Goal: Complete application form

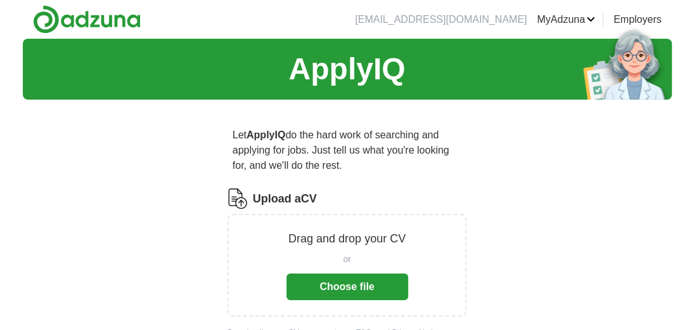
click at [333, 289] on button "Choose file" at bounding box center [348, 286] width 122 height 27
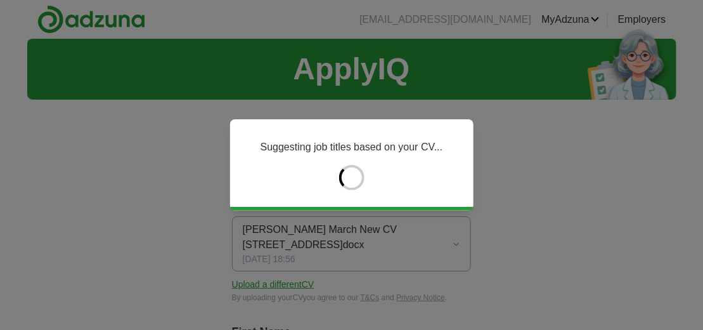
type input "*****"
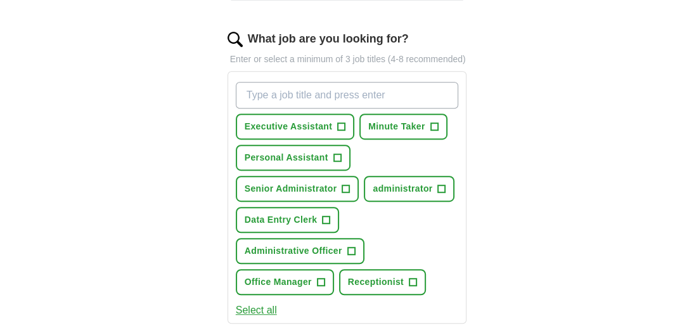
scroll to position [444, 0]
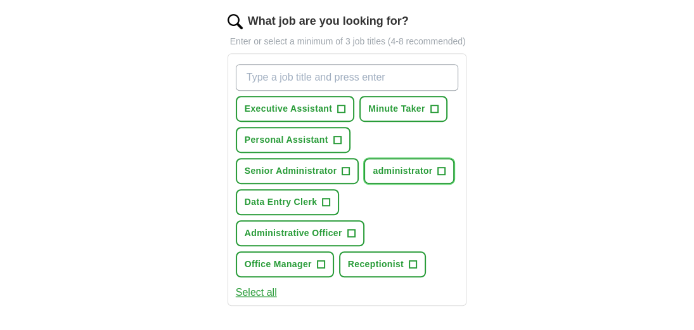
click at [440, 166] on span "+" at bounding box center [442, 171] width 8 height 10
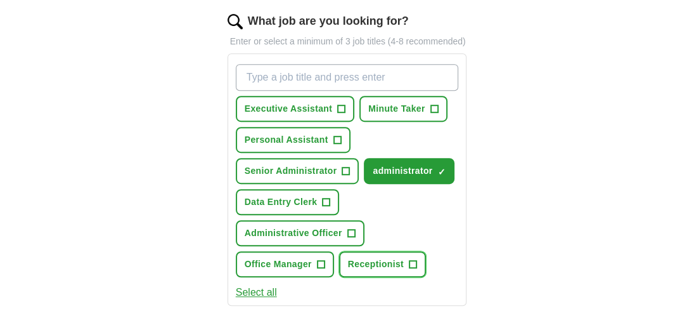
click at [411, 259] on span "+" at bounding box center [413, 264] width 8 height 10
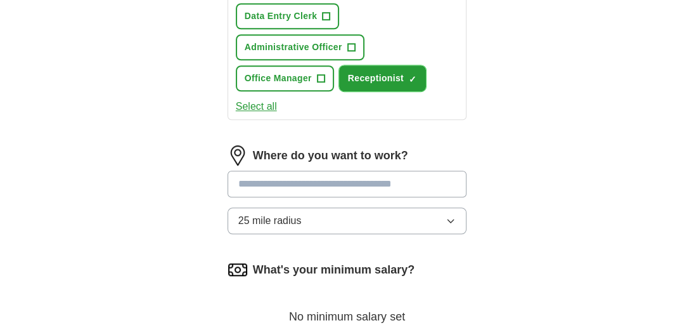
scroll to position [634, 0]
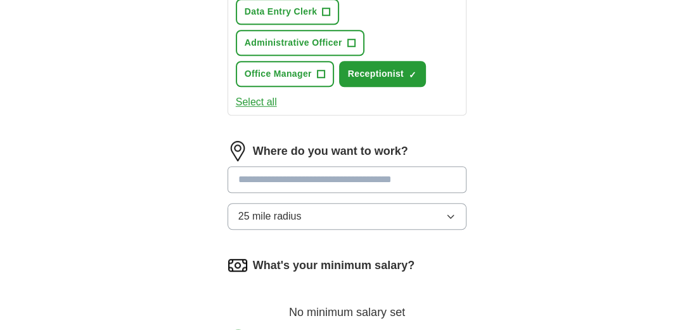
click at [269, 180] on input "text" at bounding box center [348, 179] width 240 height 27
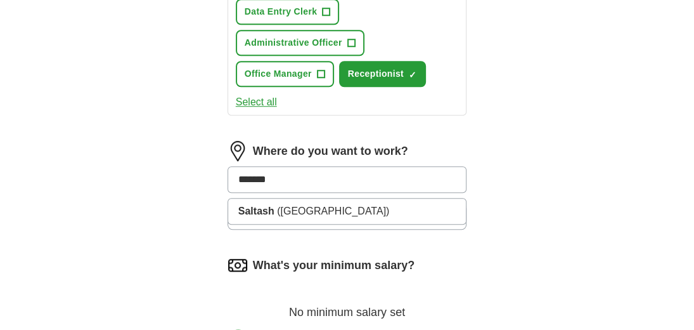
type input "*******"
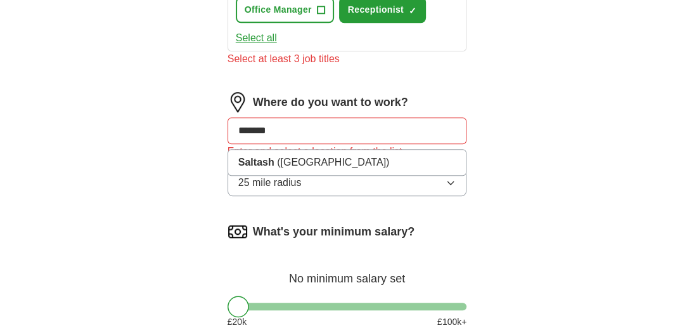
scroll to position [697, 0]
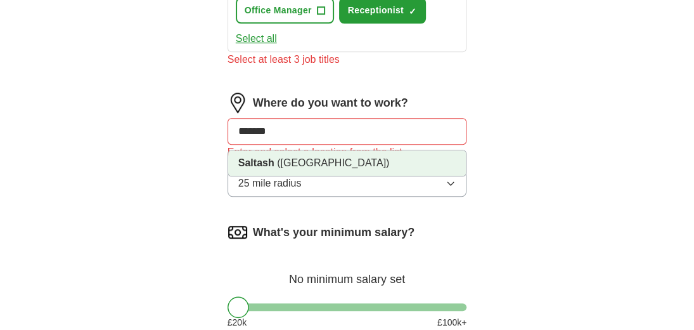
click at [267, 157] on strong "Saltash" at bounding box center [256, 162] width 36 height 11
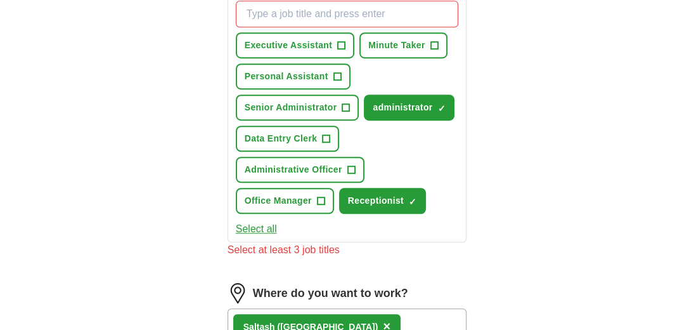
scroll to position [444, 0]
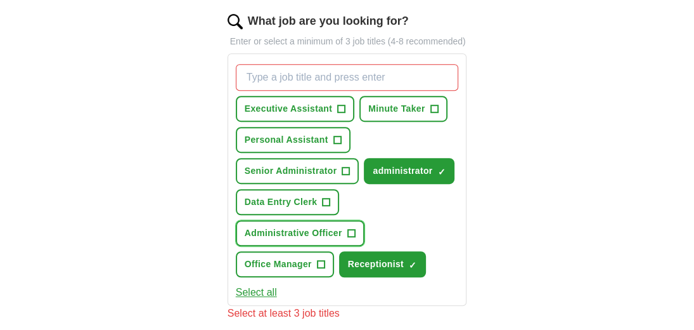
click at [348, 228] on span "+" at bounding box center [351, 233] width 8 height 10
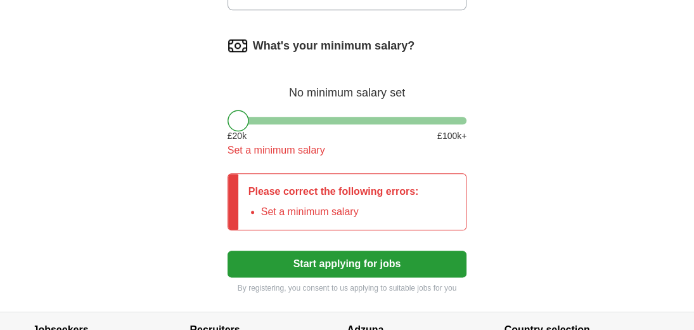
scroll to position [887, 0]
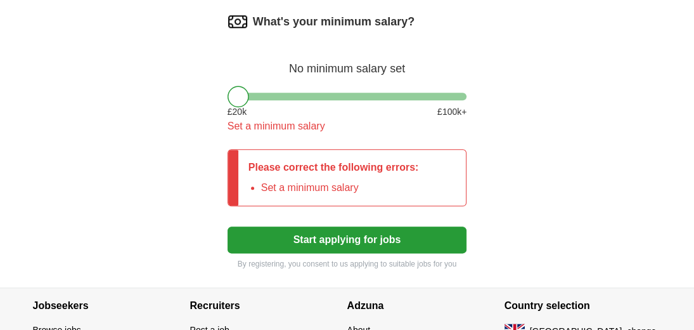
click at [243, 94] on div at bounding box center [239, 97] width 22 height 22
click at [243, 95] on div at bounding box center [239, 97] width 22 height 22
click at [314, 230] on button "Start applying for jobs" at bounding box center [348, 239] width 240 height 27
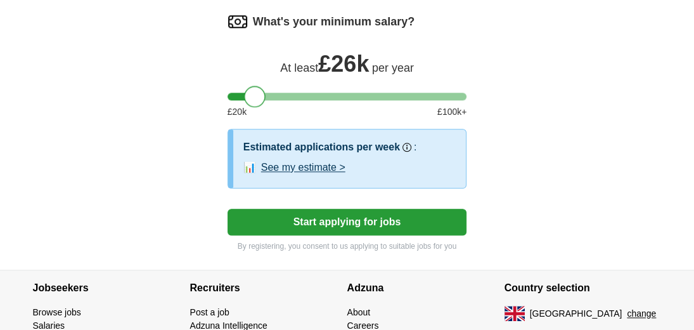
drag, startPoint x: 238, startPoint y: 94, endPoint x: 254, endPoint y: 94, distance: 15.8
click at [254, 94] on div at bounding box center [255, 97] width 22 height 22
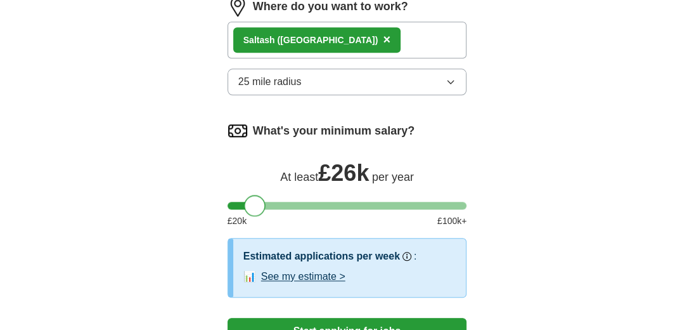
scroll to position [761, 0]
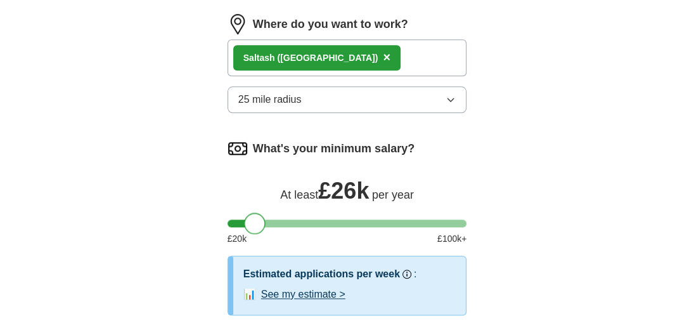
click at [323, 143] on label "What's your minimum salary?" at bounding box center [334, 148] width 162 height 17
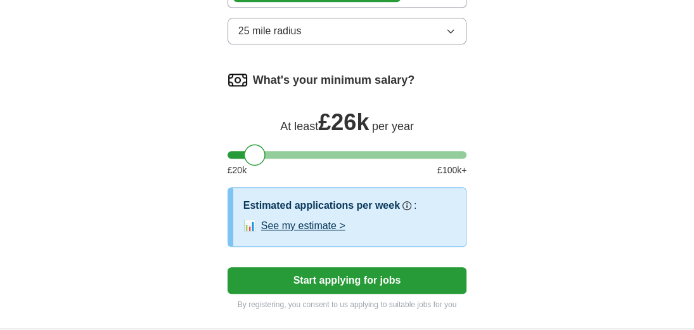
scroll to position [887, 0]
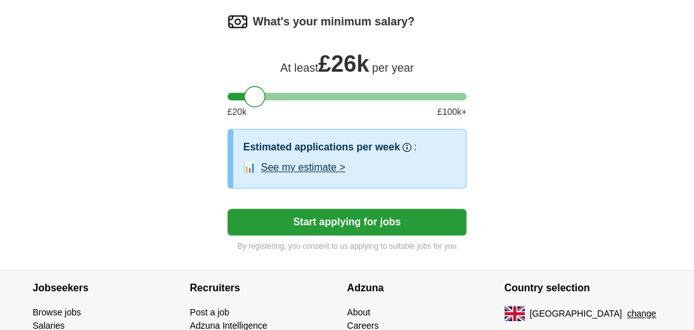
click at [234, 96] on div "What's your minimum salary? At least £ 26k per year £ 20 k £ 100 k+" at bounding box center [348, 69] width 240 height 117
drag, startPoint x: 248, startPoint y: 94, endPoint x: 226, endPoint y: 94, distance: 22.8
click at [322, 214] on button "Start applying for jobs" at bounding box center [348, 222] width 240 height 27
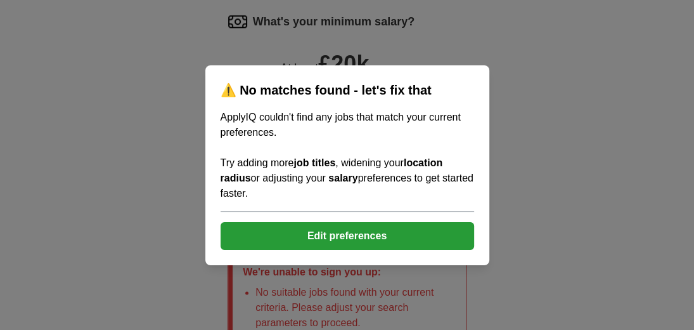
click at [319, 235] on button "Edit preferences" at bounding box center [348, 236] width 254 height 28
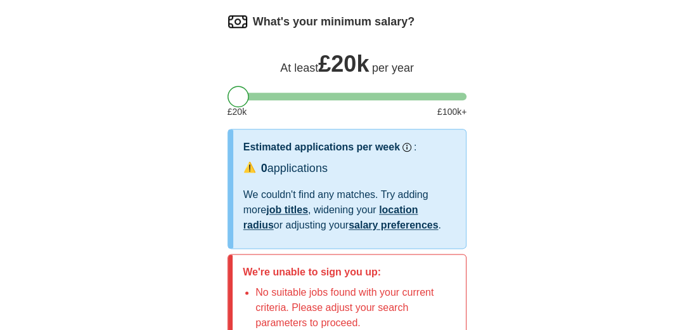
click at [378, 72] on div "At least £ 20k per year" at bounding box center [348, 62] width 240 height 30
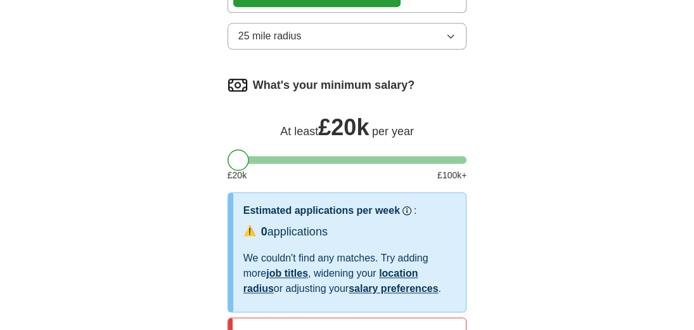
scroll to position [761, 0]
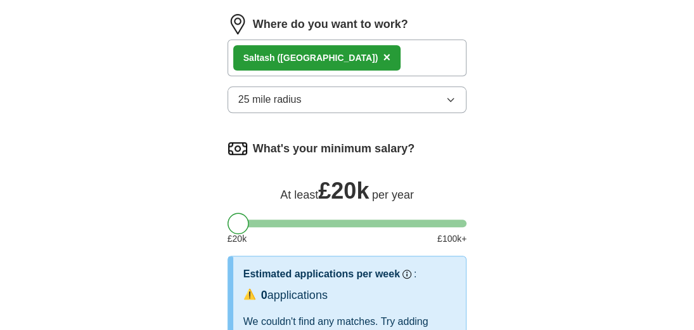
click at [242, 138] on img at bounding box center [238, 148] width 20 height 20
click at [253, 140] on label "What's your minimum salary?" at bounding box center [334, 148] width 162 height 17
click at [341, 185] on span "£ 20k" at bounding box center [343, 190] width 51 height 26
drag, startPoint x: 250, startPoint y: 217, endPoint x: 215, endPoint y: 213, distance: 35.1
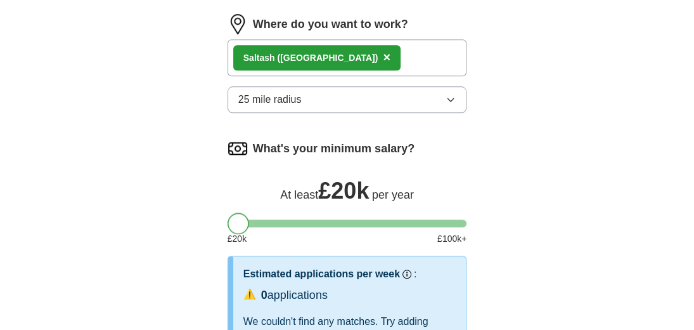
drag, startPoint x: 269, startPoint y: 219, endPoint x: 322, endPoint y: 229, distance: 54.3
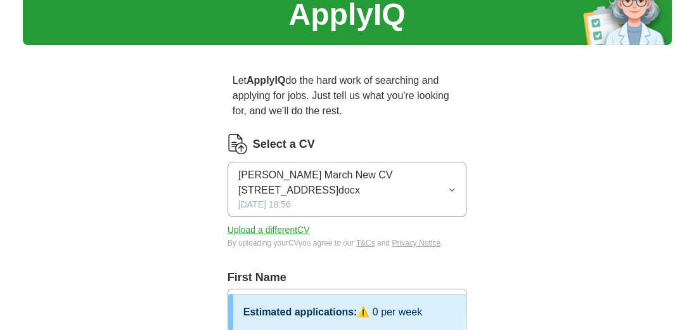
scroll to position [0, 0]
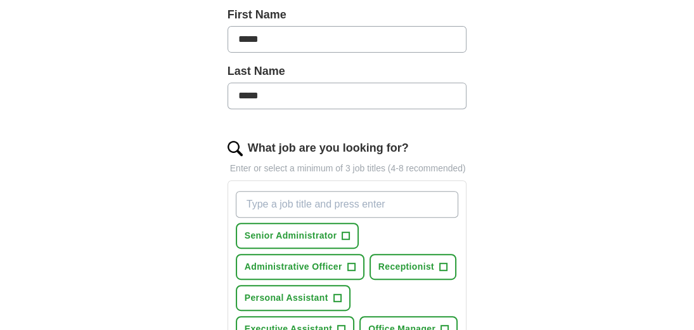
scroll to position [444, 0]
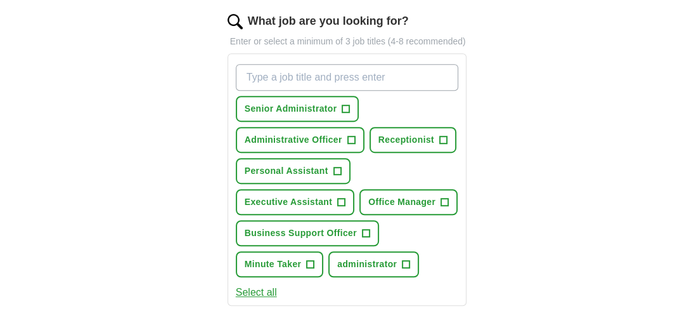
click at [259, 288] on button "Select all" at bounding box center [256, 292] width 41 height 15
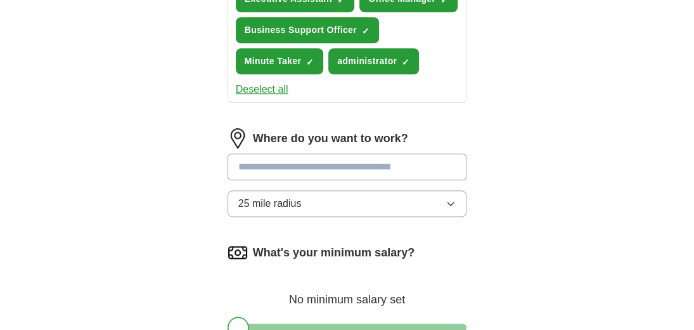
scroll to position [697, 0]
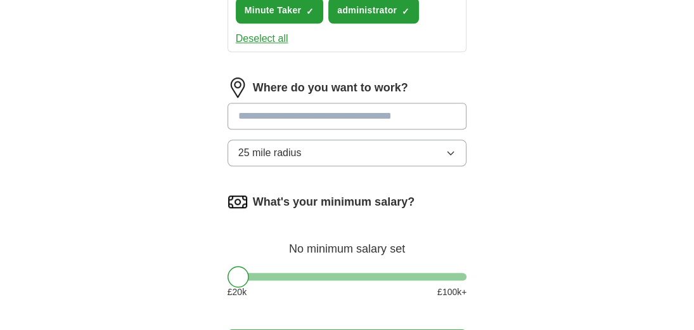
click at [311, 111] on input "text" at bounding box center [348, 116] width 240 height 27
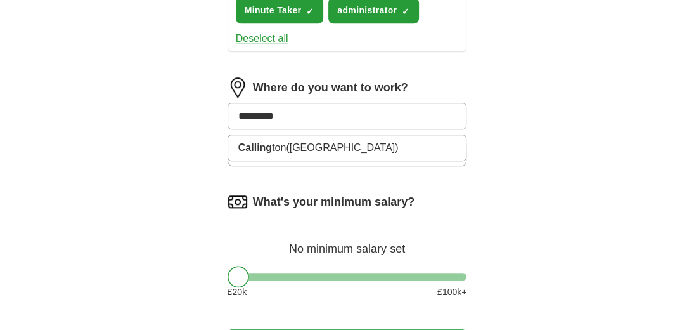
type input "**********"
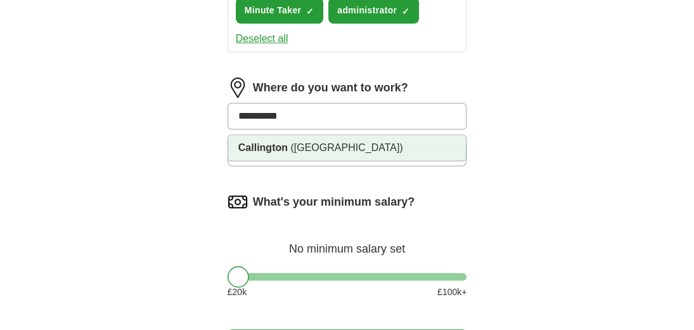
click at [312, 146] on span "([GEOGRAPHIC_DATA])" at bounding box center [346, 147] width 112 height 11
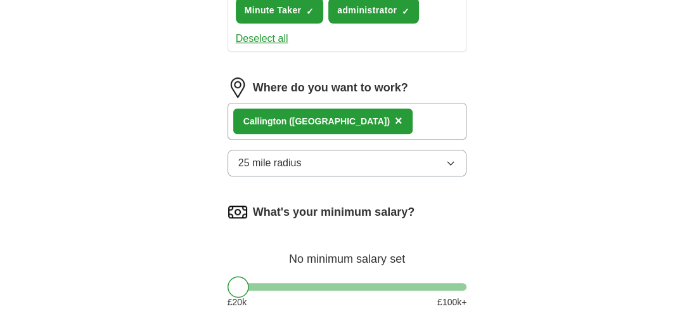
click at [370, 118] on div "Callington (Cornwall) ×" at bounding box center [348, 121] width 240 height 37
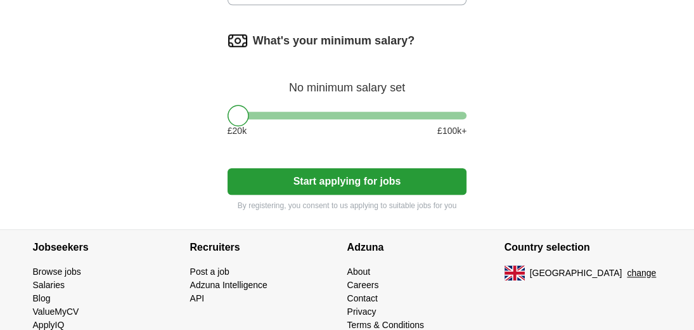
scroll to position [887, 0]
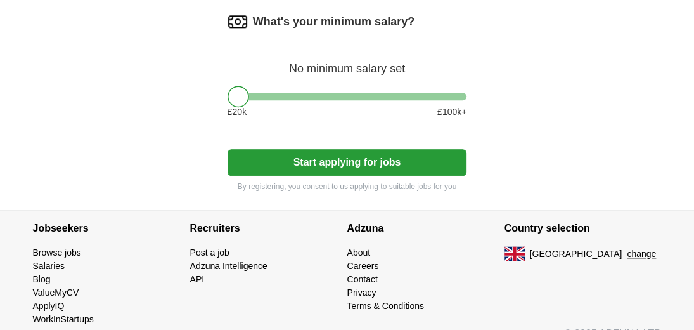
click at [356, 158] on button "Start applying for jobs" at bounding box center [348, 162] width 240 height 27
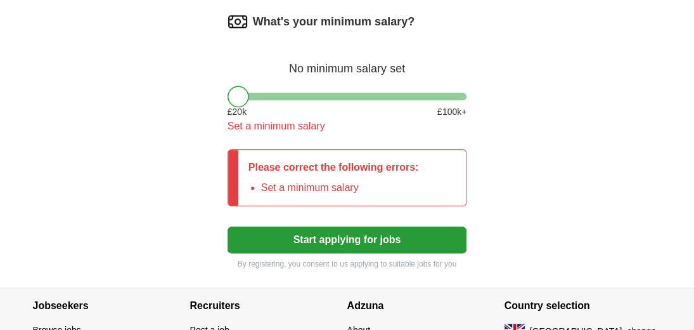
click at [311, 126] on div "Set a minimum salary" at bounding box center [348, 126] width 240 height 15
click at [343, 230] on button "Start applying for jobs" at bounding box center [348, 239] width 240 height 27
drag, startPoint x: 232, startPoint y: 122, endPoint x: 340, endPoint y: 125, distance: 108.4
click at [340, 125] on div "Set a minimum salary" at bounding box center [348, 126] width 240 height 15
drag, startPoint x: 340, startPoint y: 125, endPoint x: 248, endPoint y: 124, distance: 92.6
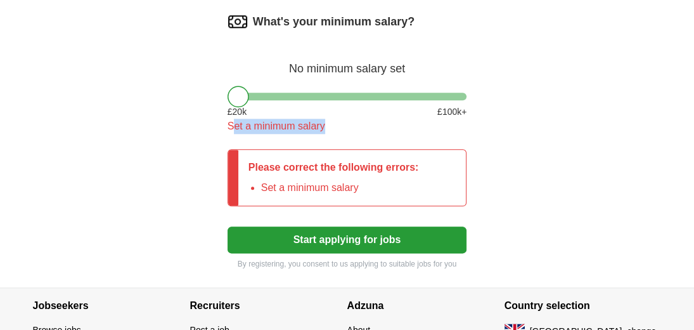
click at [252, 131] on div "What's your minimum salary? No minimum salary set £ 20 k £ 100 k+ Set a minimum…" at bounding box center [348, 77] width 240 height 132
drag, startPoint x: 230, startPoint y: 122, endPoint x: 335, endPoint y: 125, distance: 105.3
click at [335, 125] on div "Set a minimum salary" at bounding box center [348, 126] width 240 height 15
drag, startPoint x: 335, startPoint y: 125, endPoint x: 297, endPoint y: 119, distance: 38.5
click at [297, 119] on div "Set a minimum salary" at bounding box center [348, 126] width 240 height 15
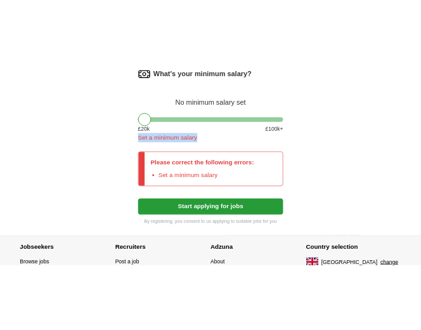
scroll to position [824, 0]
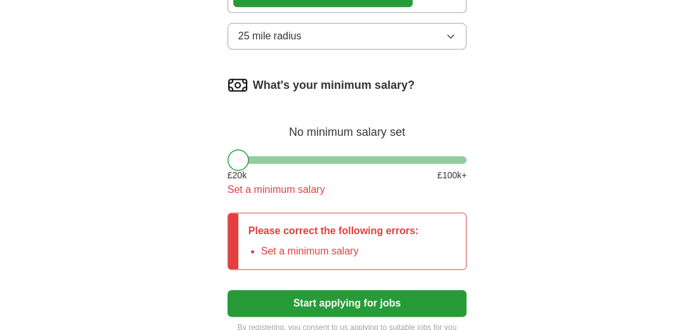
drag, startPoint x: 297, startPoint y: 184, endPoint x: 642, endPoint y: 80, distance: 361.0
drag, startPoint x: 223, startPoint y: 181, endPoint x: 344, endPoint y: 194, distance: 122.4
drag, startPoint x: 344, startPoint y: 194, endPoint x: 297, endPoint y: 184, distance: 48.6
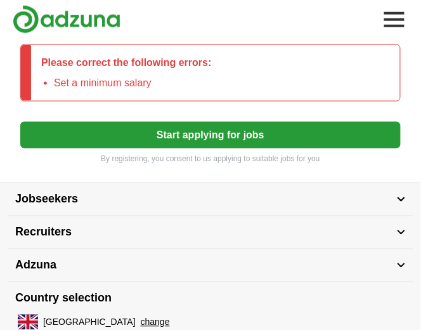
scroll to position [887, 0]
